Goal: Information Seeking & Learning: Check status

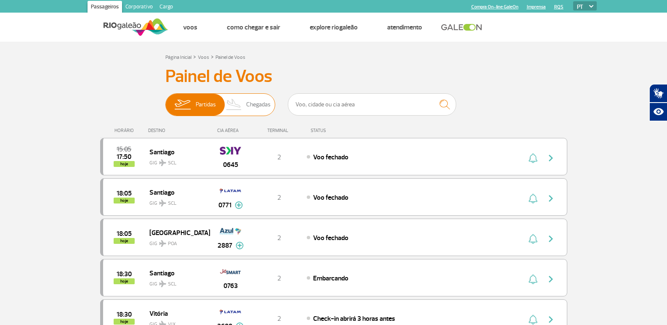
click at [246, 98] on img at bounding box center [234, 105] width 25 height 22
click at [165, 101] on input "Partidas Chegadas" at bounding box center [165, 101] width 0 height 0
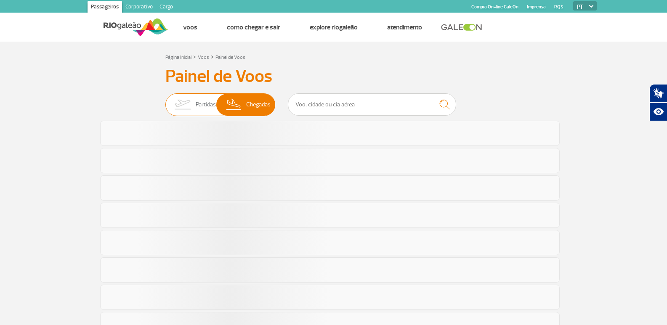
click at [184, 101] on img at bounding box center [182, 105] width 27 height 22
click at [165, 101] on input "Partidas Chegadas" at bounding box center [165, 101] width 0 height 0
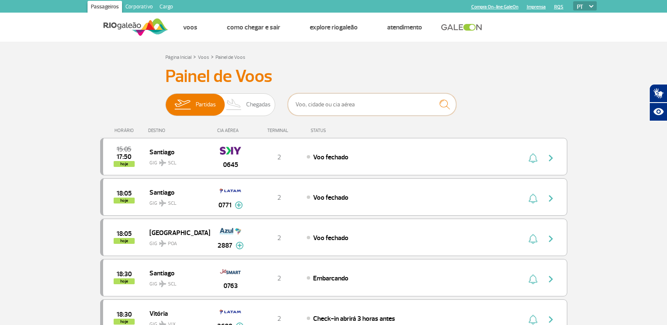
click at [370, 101] on input "text" at bounding box center [372, 104] width 168 height 22
click at [551, 159] on img "button" at bounding box center [551, 158] width 10 height 10
